Goal: Check status: Check status

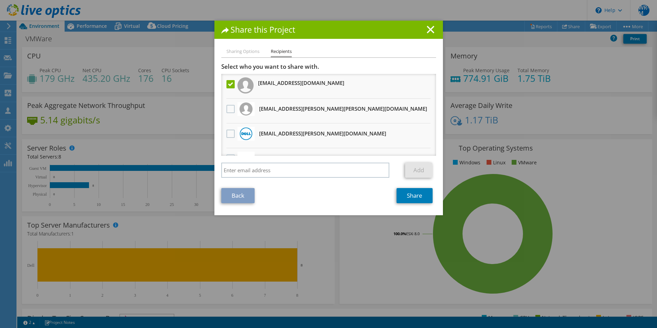
select select "USD"
click at [431, 26] on line at bounding box center [430, 29] width 7 height 7
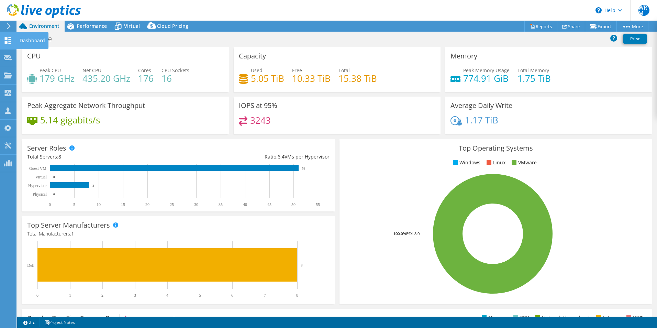
click at [6, 40] on use at bounding box center [8, 40] width 7 height 7
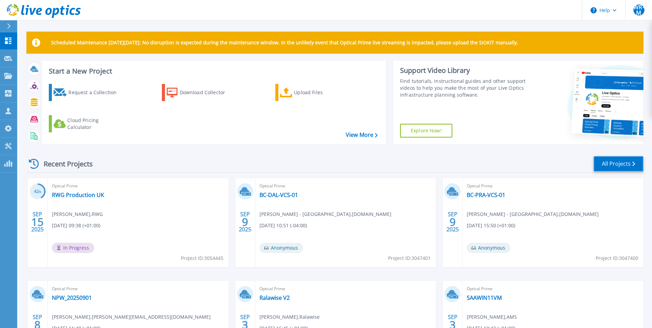
click at [624, 157] on link "All Projects" at bounding box center [618, 163] width 50 height 15
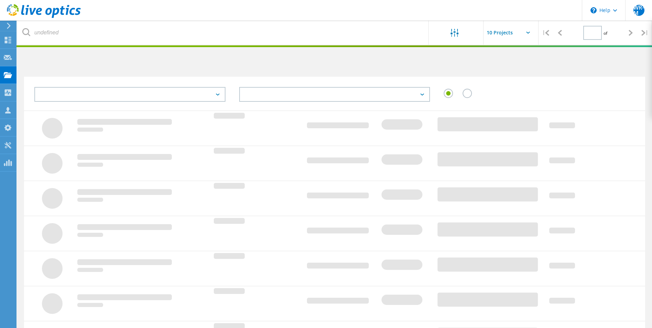
type input "2"
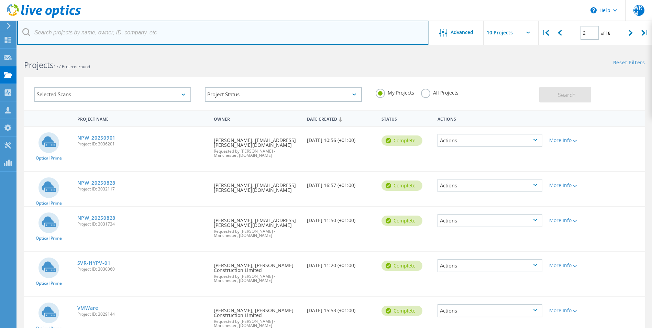
click at [80, 27] on input "text" at bounding box center [223, 33] width 412 height 24
type input "sedd"
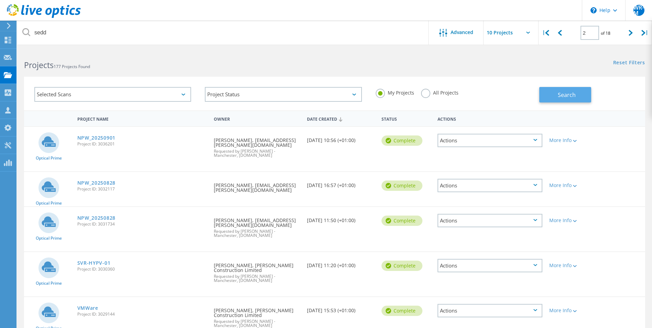
click at [568, 93] on span "Search" at bounding box center [567, 95] width 18 height 8
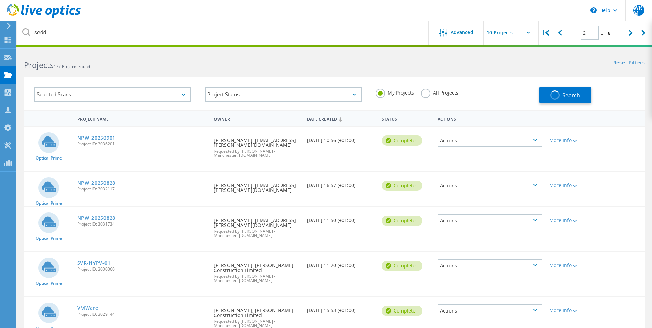
type input "1"
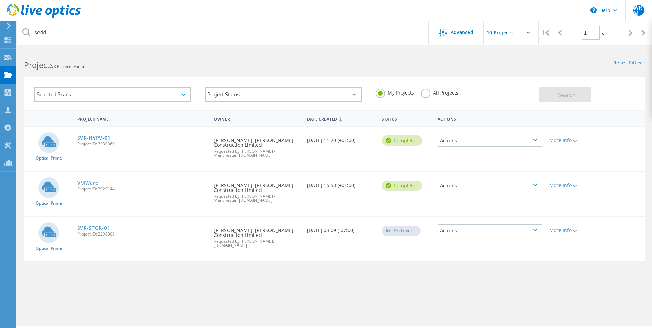
click at [97, 138] on link "SVR-HYPV-01" at bounding box center [93, 137] width 33 height 5
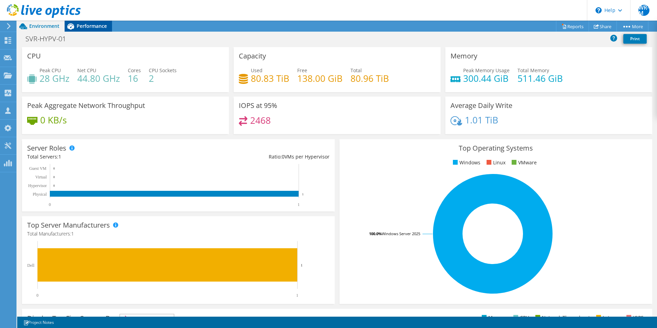
click at [98, 25] on span "Performance" at bounding box center [92, 26] width 30 height 7
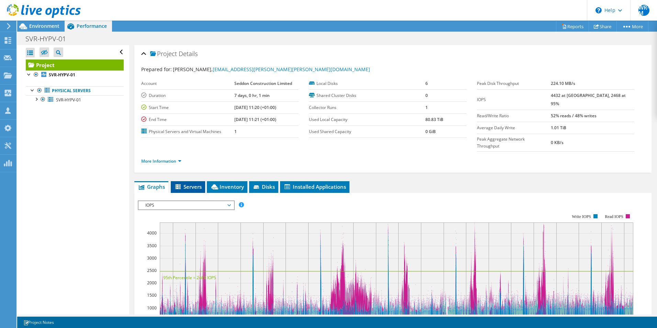
click at [182, 184] on icon at bounding box center [178, 187] width 7 height 6
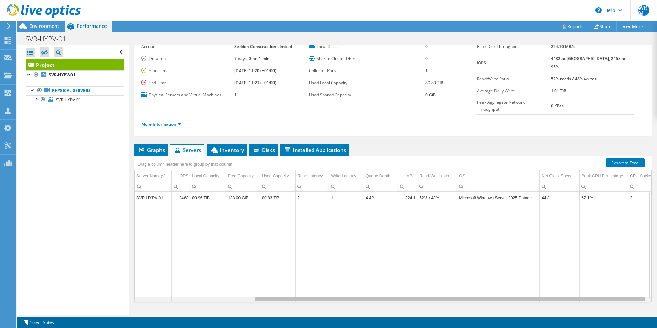
drag, startPoint x: 489, startPoint y: 286, endPoint x: 131, endPoint y: 240, distance: 361.0
click at [201, 262] on body "WR-M Partner Team Member William Robins - Manchester williamro@softcat.com soft…" at bounding box center [328, 164] width 657 height 328
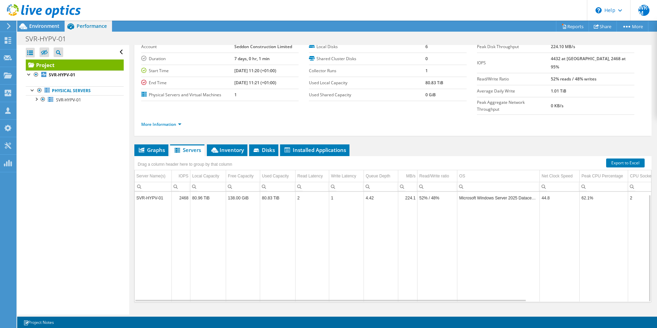
scroll to position [3, 0]
click at [161, 122] on div "Project Details Prepared for: Luke Chatburn, luke.chatburn@seddon.co.uk Account…" at bounding box center [392, 168] width 527 height 320
click at [153, 146] on span "Graphs" at bounding box center [151, 149] width 27 height 7
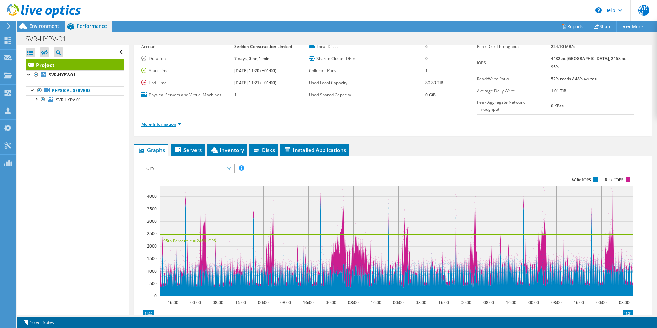
click at [166, 121] on link "More Information" at bounding box center [161, 124] width 40 height 6
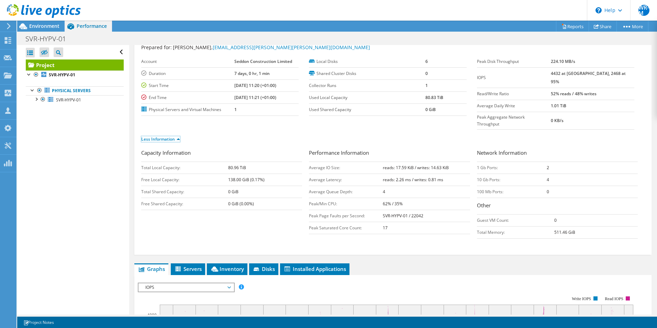
scroll to position [0, 0]
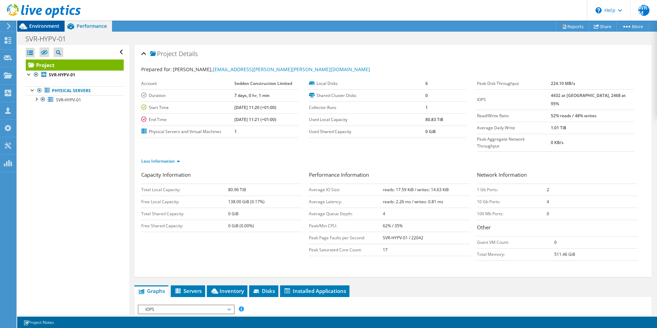
click at [45, 25] on span "Environment" at bounding box center [44, 26] width 30 height 7
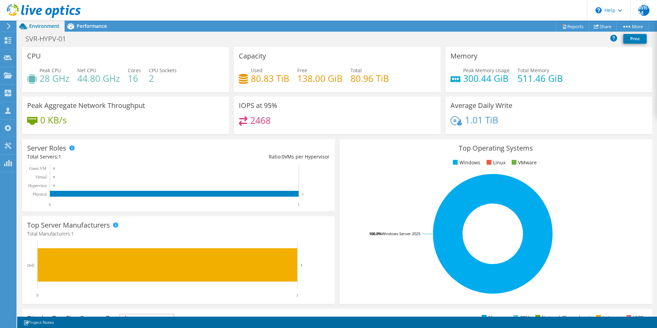
click at [335, 78] on h4 "138.00 GiB" at bounding box center [319, 79] width 45 height 8
